Goal: Submit feedback/report problem

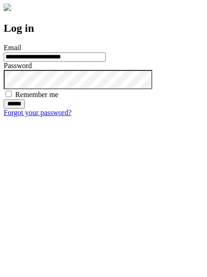
click at [25, 109] on input "******" at bounding box center [14, 103] width 21 height 9
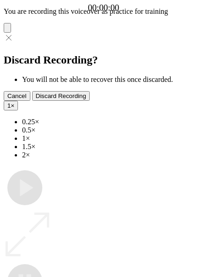
type input "**********"
